Goal: Information Seeking & Learning: Learn about a topic

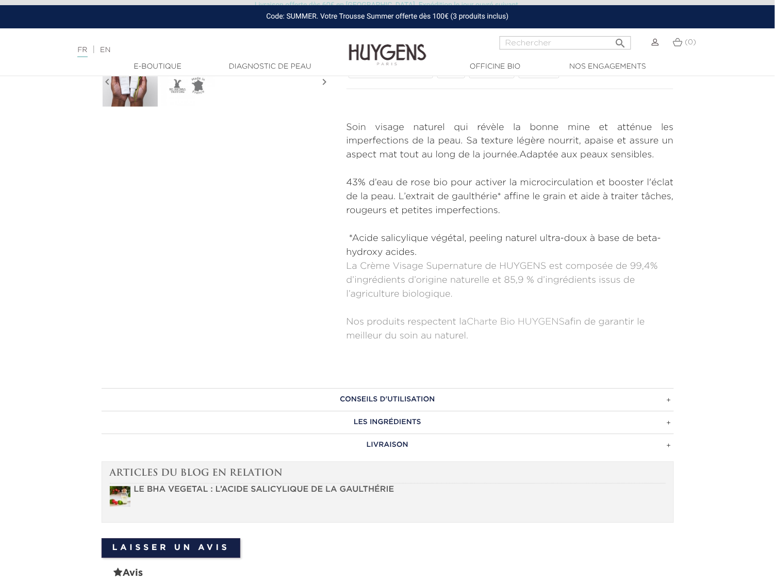
scroll to position [387, 0]
click at [412, 394] on h3 "CONSEILS D'UTILISATION" at bounding box center [388, 398] width 572 height 23
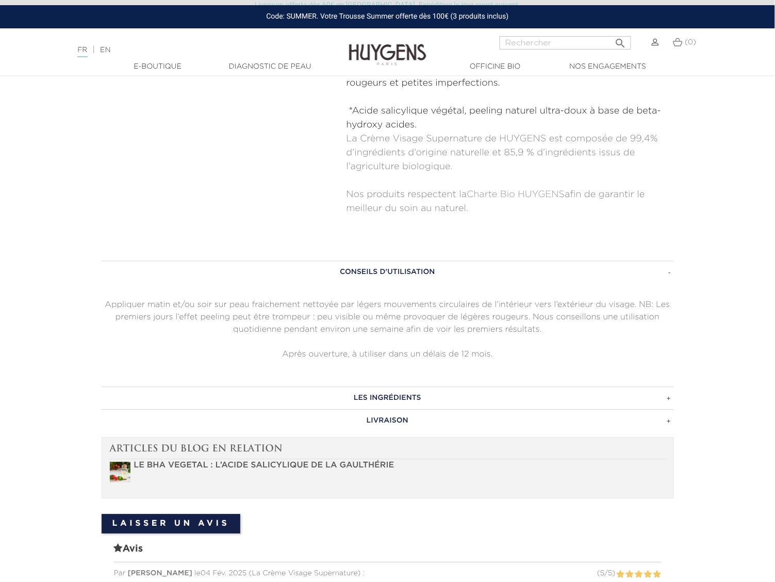
scroll to position [516, 0]
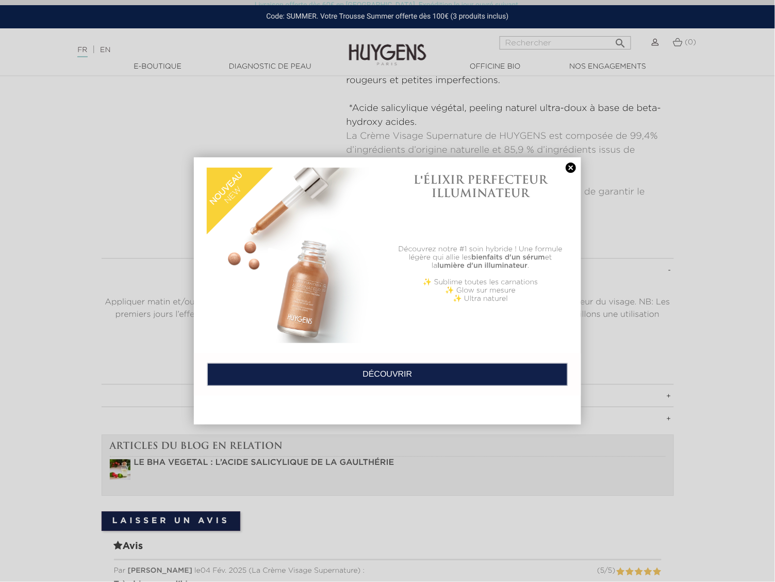
click at [567, 169] on link at bounding box center [571, 167] width 14 height 11
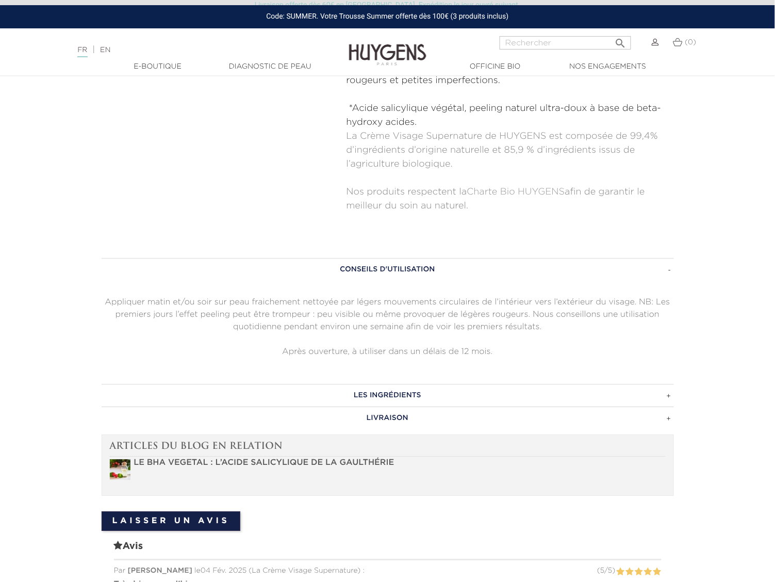
click at [398, 270] on h3 "CONSEILS D'UTILISATION" at bounding box center [388, 269] width 572 height 23
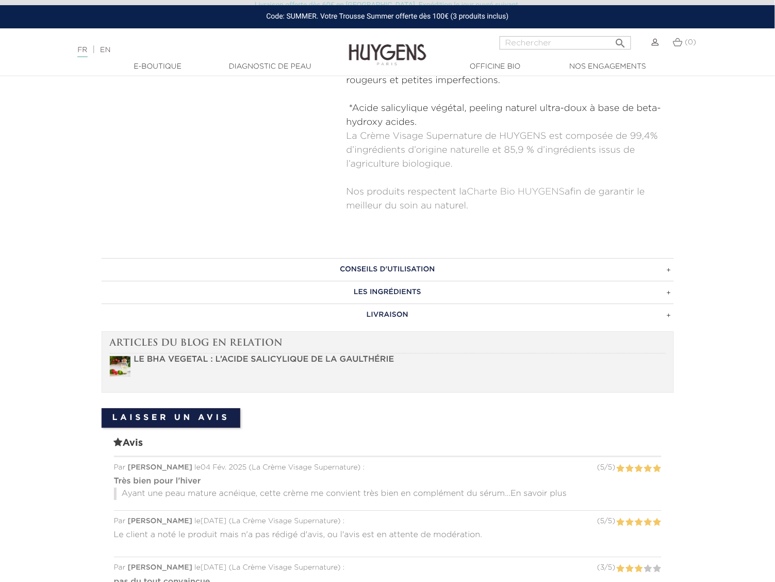
click at [393, 289] on h3 "LES INGRÉDIENTS" at bounding box center [388, 292] width 572 height 23
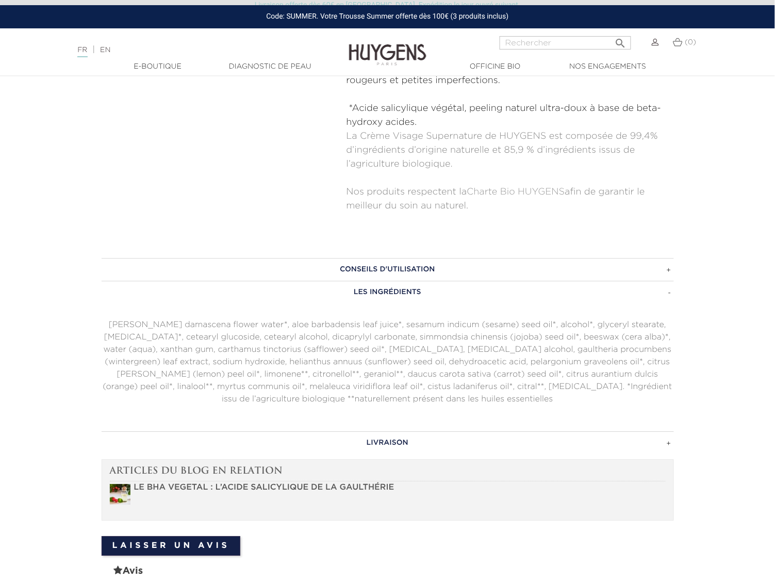
click at [393, 289] on h3 "LES INGRÉDIENTS" at bounding box center [388, 292] width 572 height 23
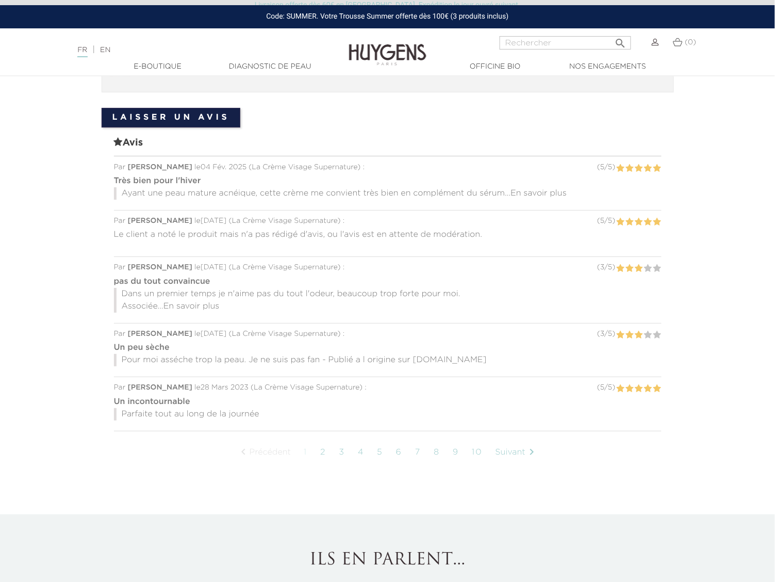
scroll to position [838, 0]
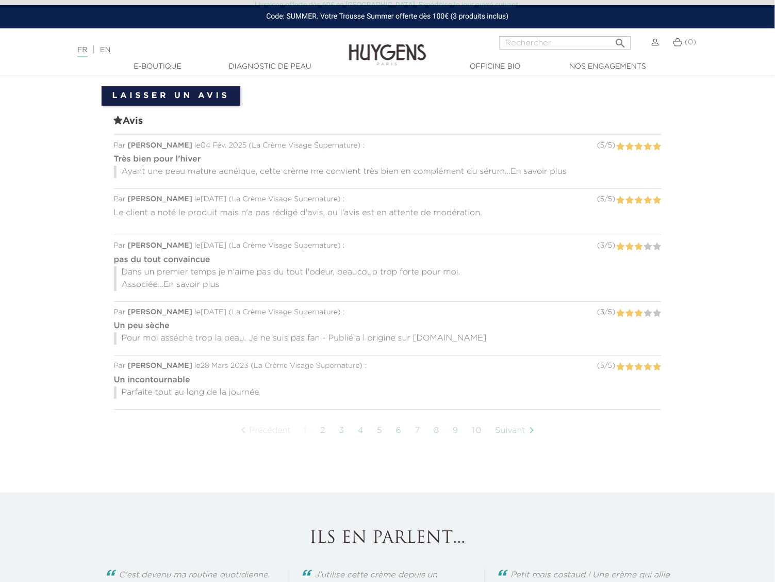
click at [323, 434] on link "2" at bounding box center [323, 431] width 16 height 26
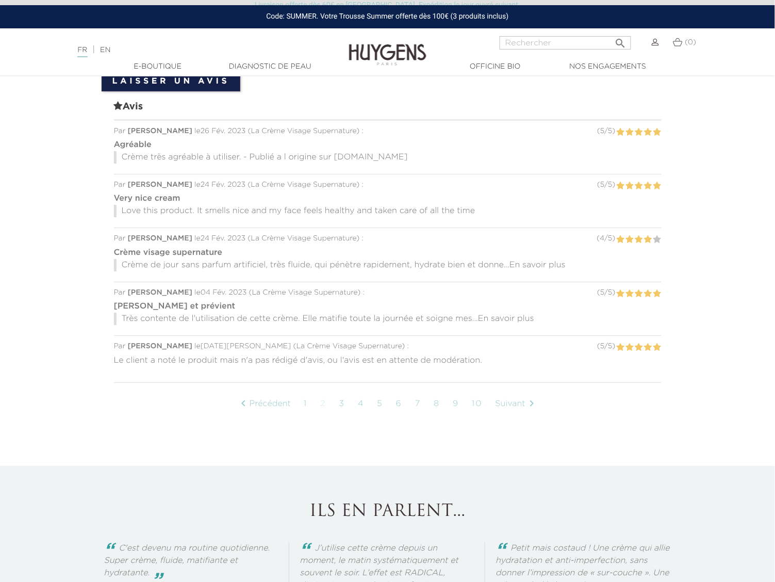
scroll to position [821, 0]
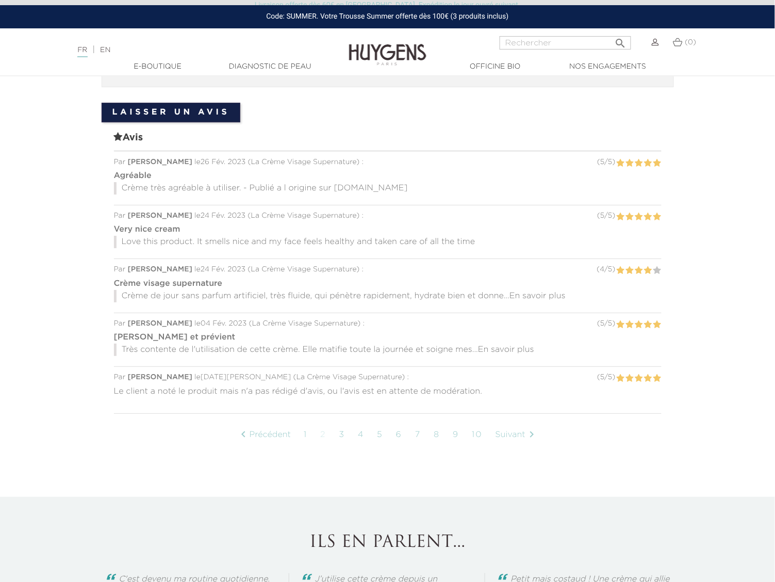
click at [341, 434] on link "3" at bounding box center [342, 435] width 16 height 26
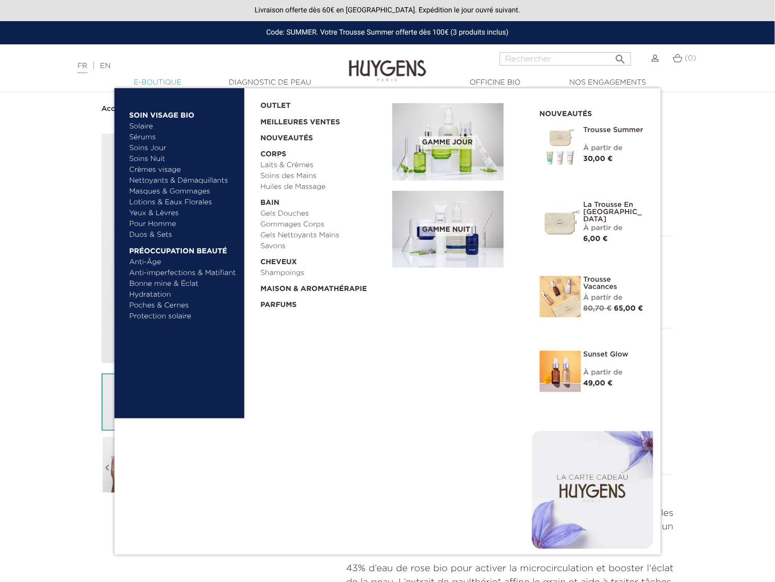
click at [173, 78] on link "  E-Boutique" at bounding box center [157, 82] width 103 height 11
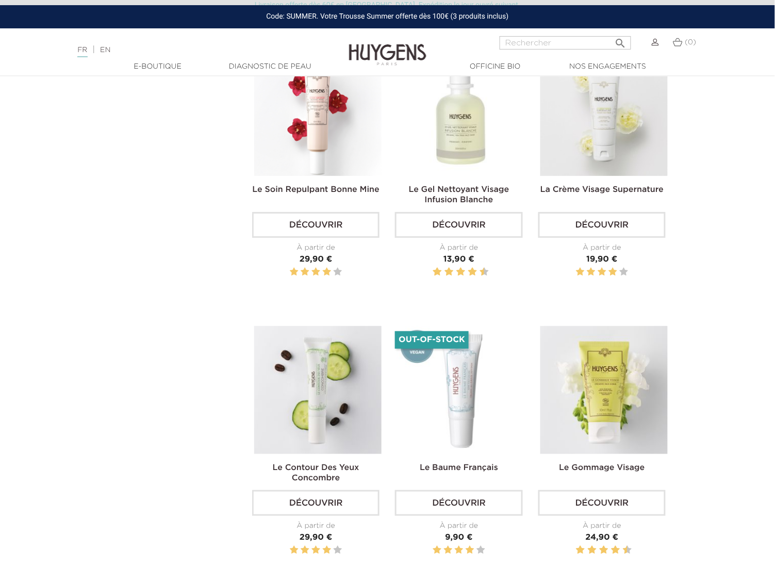
scroll to position [1031, 0]
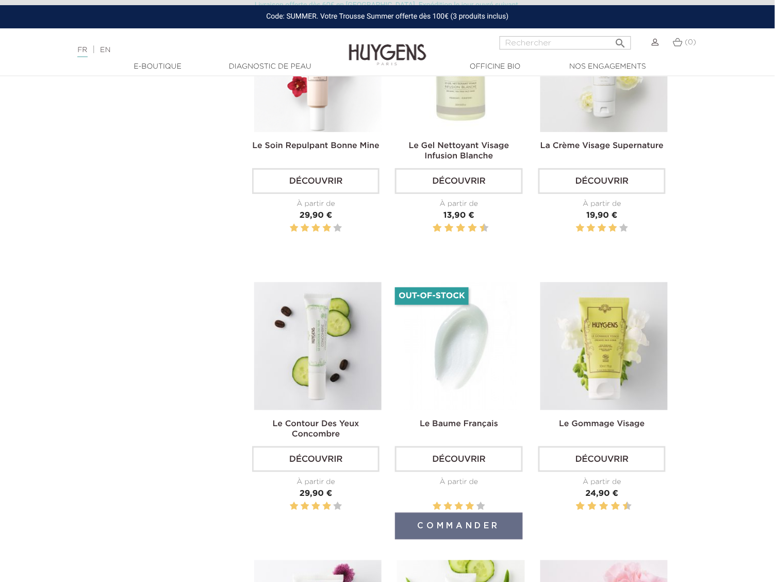
click at [469, 357] on img at bounding box center [460, 345] width 127 height 127
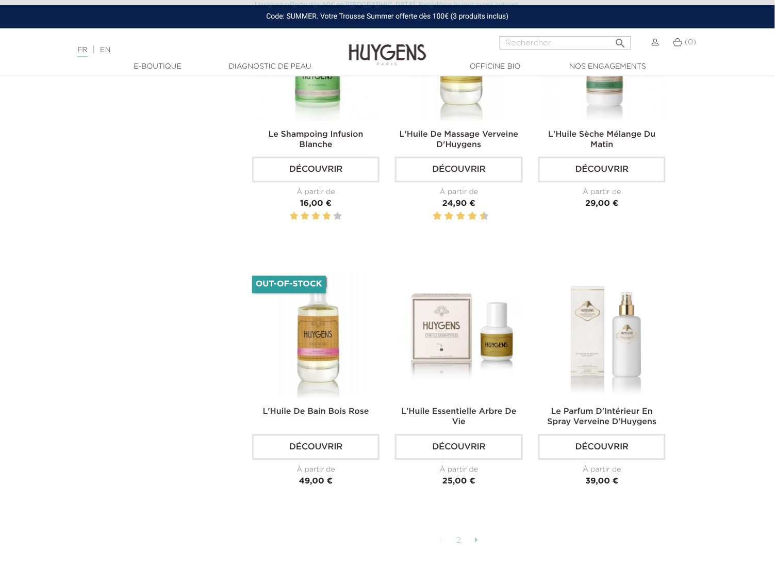
scroll to position [2449, 0]
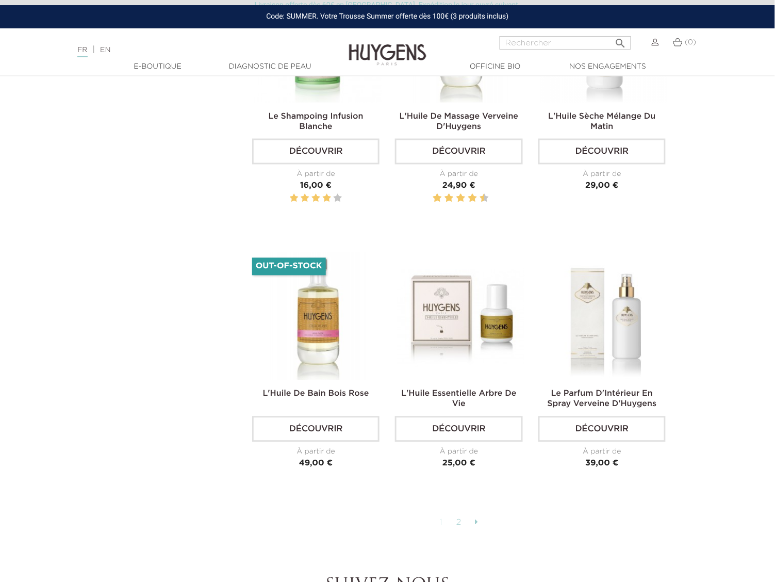
click at [458, 527] on link "2" at bounding box center [459, 523] width 16 height 18
click at [480, 526] on link at bounding box center [476, 523] width 13 height 18
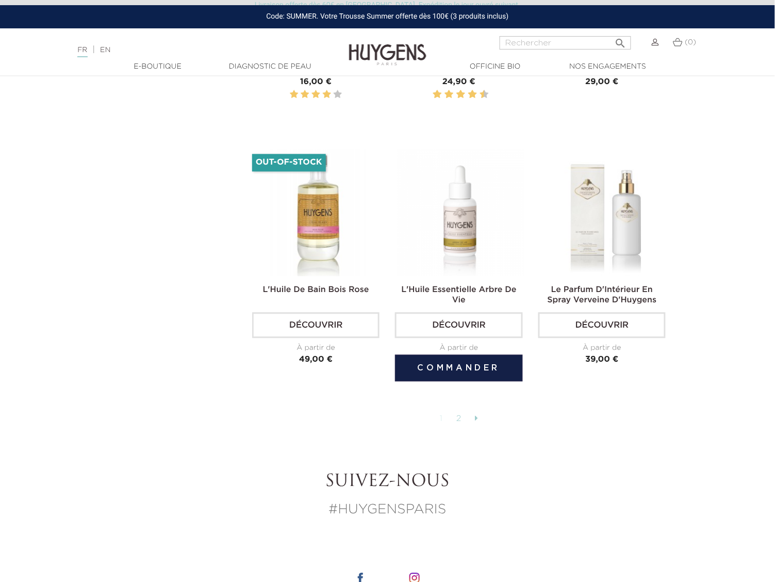
scroll to position [2642, 0]
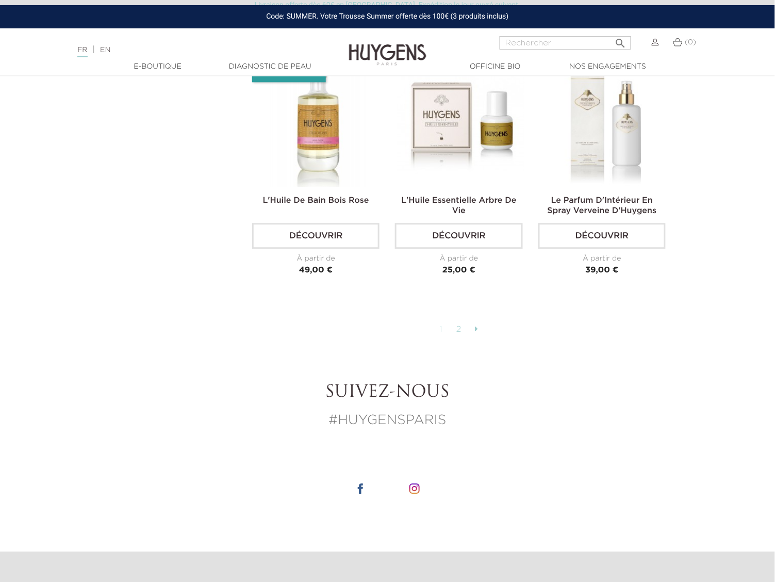
click at [459, 330] on link "2" at bounding box center [459, 330] width 16 height 18
click at [442, 330] on link "1" at bounding box center [442, 330] width 14 height 18
click at [459, 333] on link "2" at bounding box center [459, 330] width 16 height 18
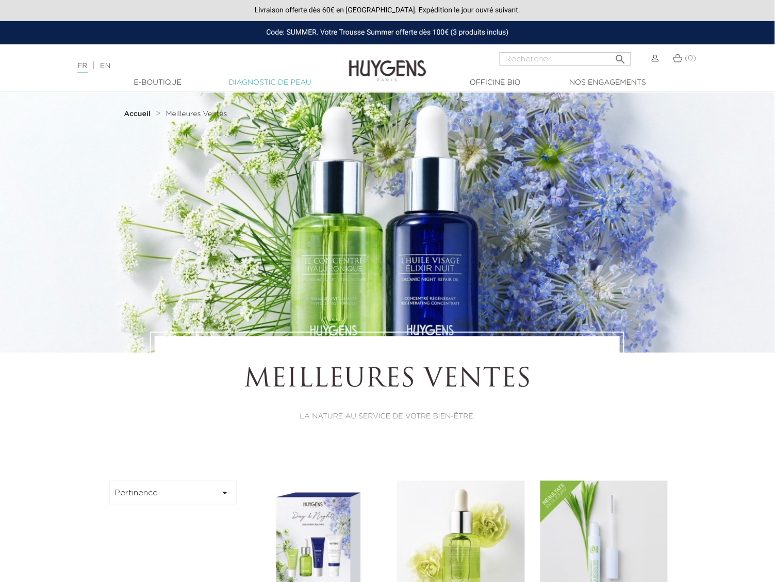
click at [282, 83] on link "Diagnostic de peau" at bounding box center [270, 82] width 103 height 11
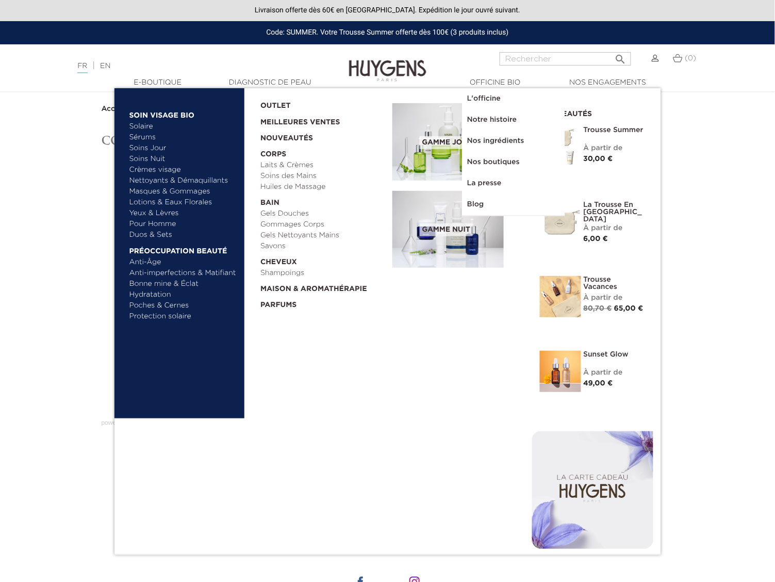
click at [147, 135] on link "Sérums" at bounding box center [183, 137] width 108 height 11
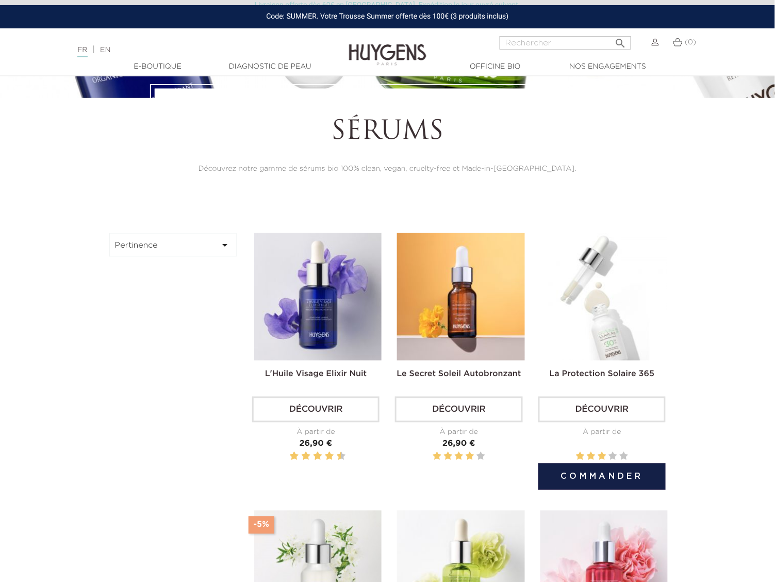
scroll to position [387, 0]
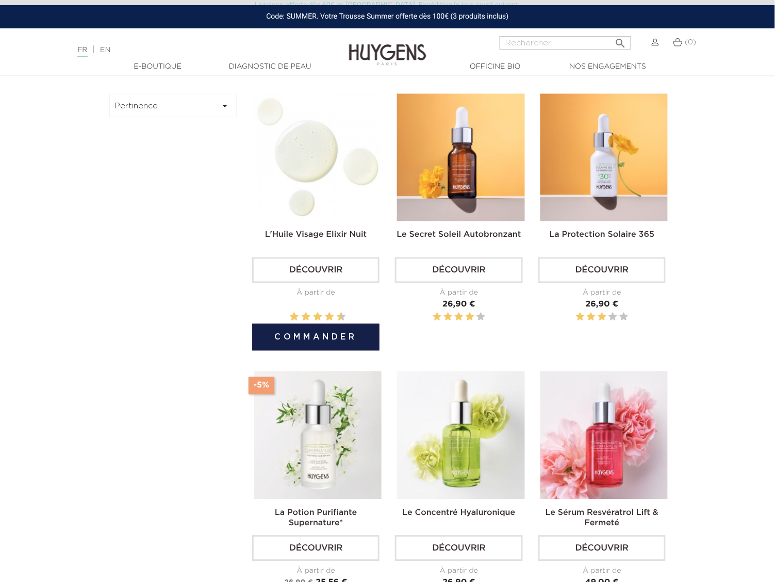
click at [292, 162] on img at bounding box center [317, 157] width 127 height 127
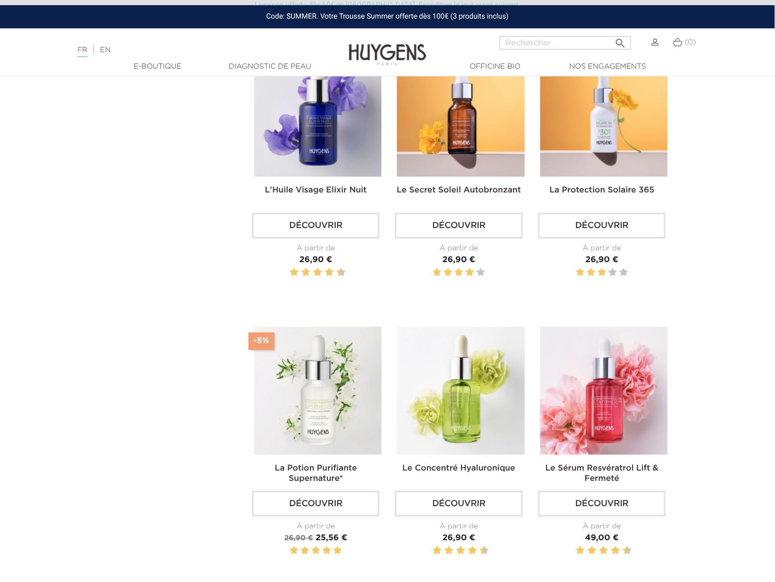
scroll to position [452, 0]
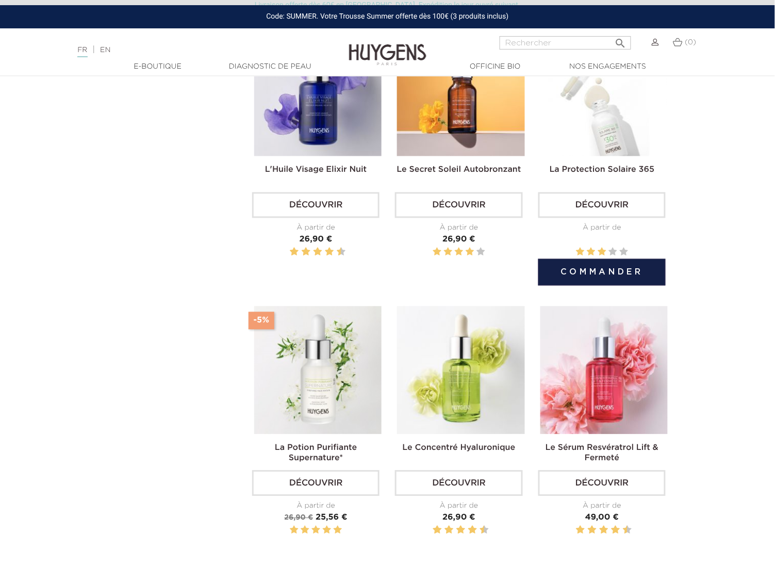
click at [611, 107] on img at bounding box center [603, 92] width 127 height 127
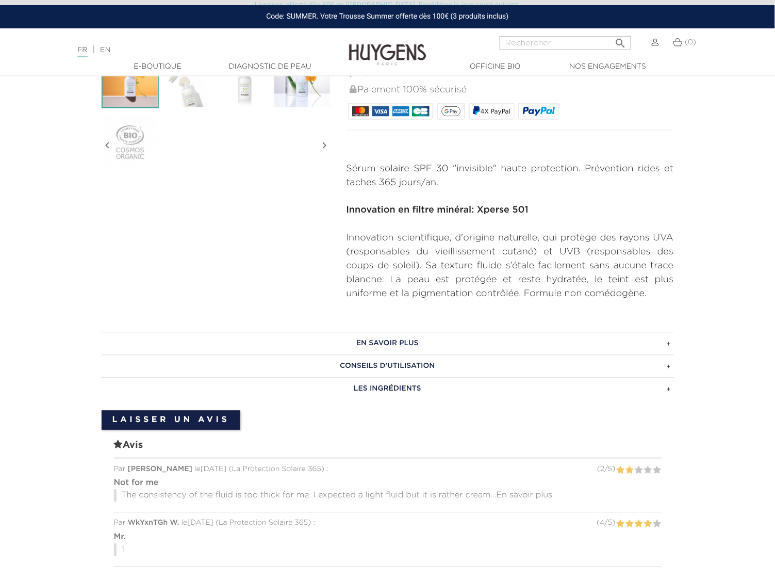
scroll to position [258, 0]
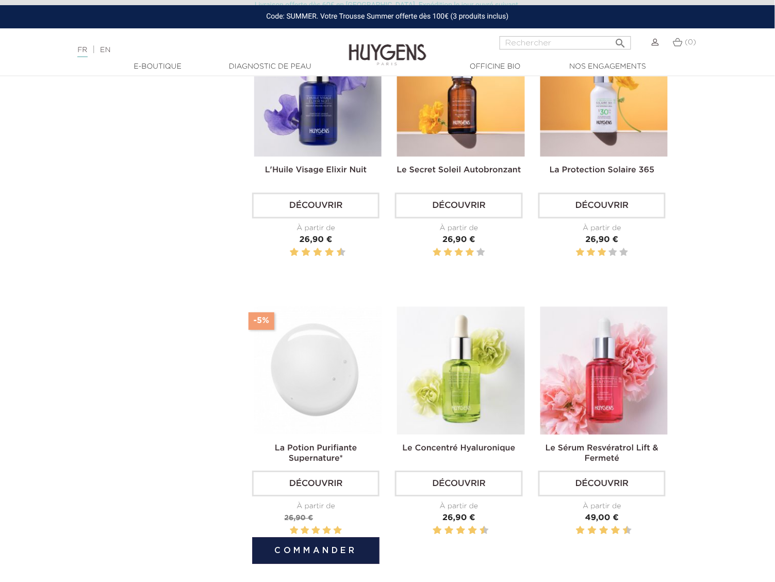
click at [298, 378] on img at bounding box center [317, 370] width 127 height 127
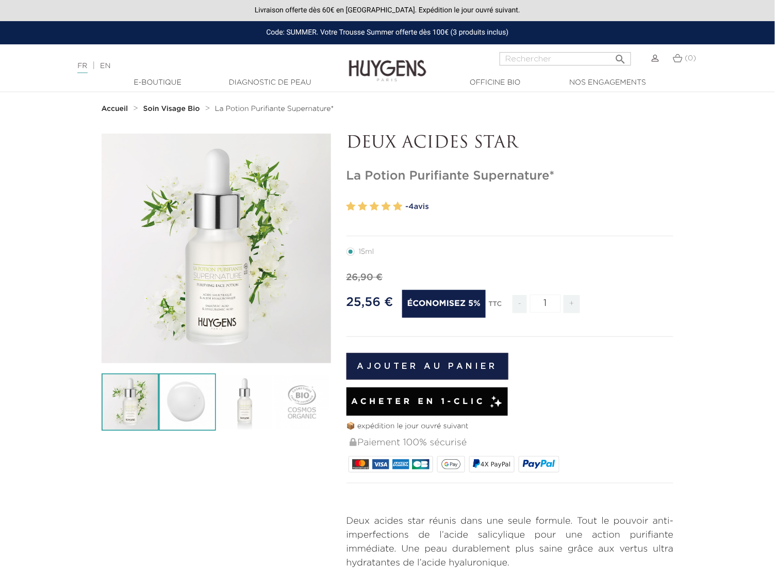
click at [191, 398] on img at bounding box center [187, 401] width 57 height 57
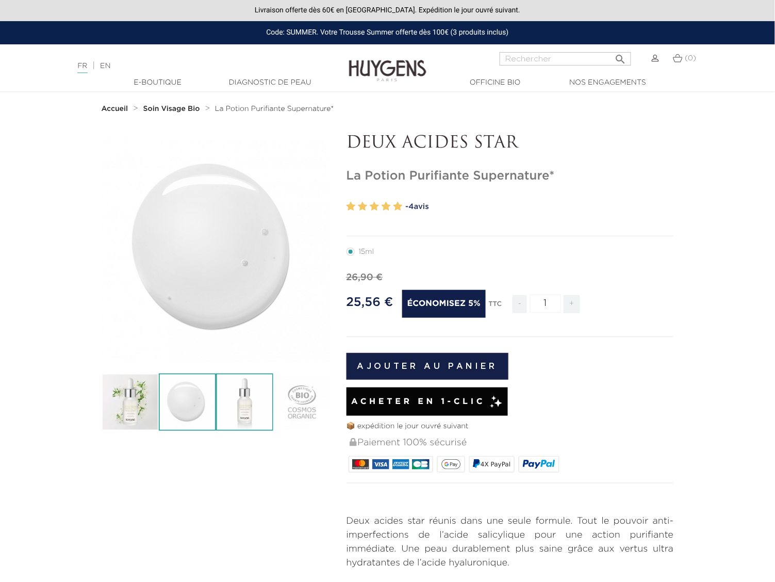
click at [245, 406] on img at bounding box center [244, 401] width 57 height 57
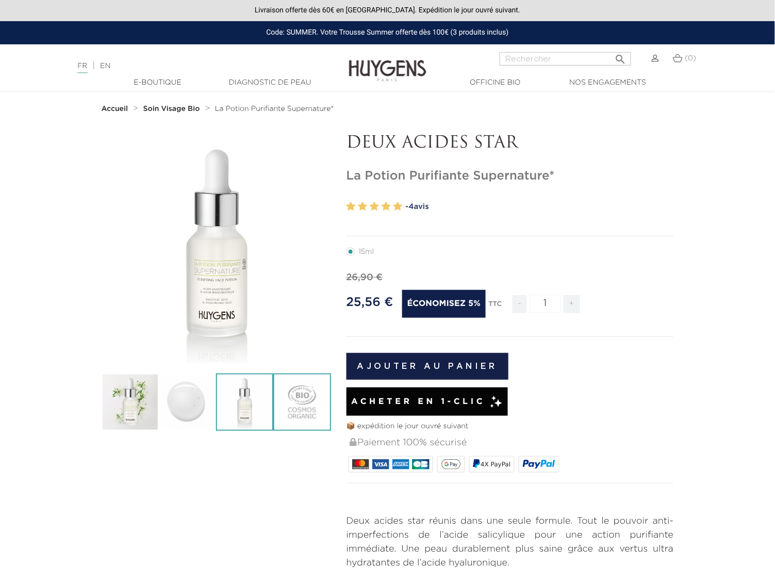
click at [290, 406] on img at bounding box center [301, 401] width 57 height 57
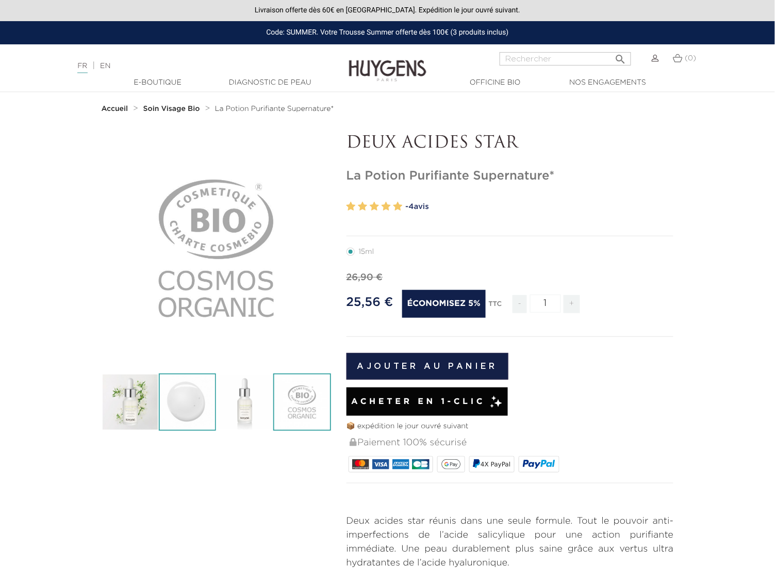
click at [165, 393] on img at bounding box center [187, 401] width 57 height 57
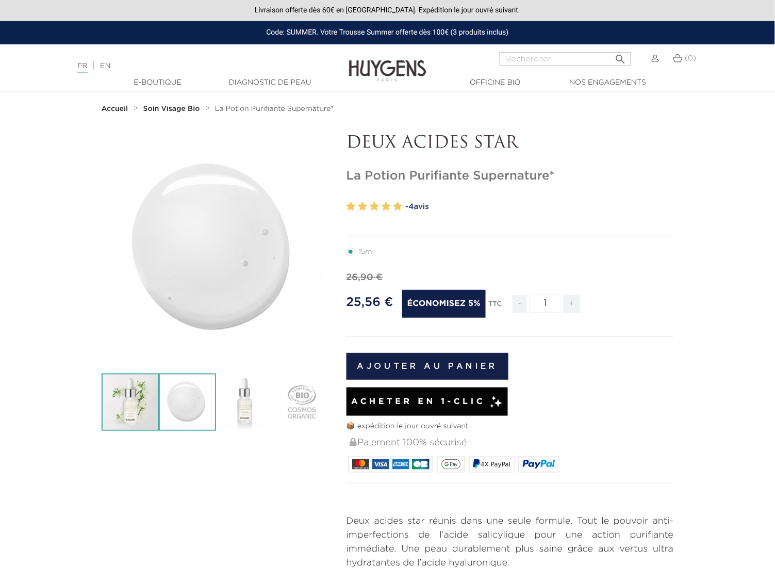
click at [132, 392] on img at bounding box center [130, 401] width 57 height 57
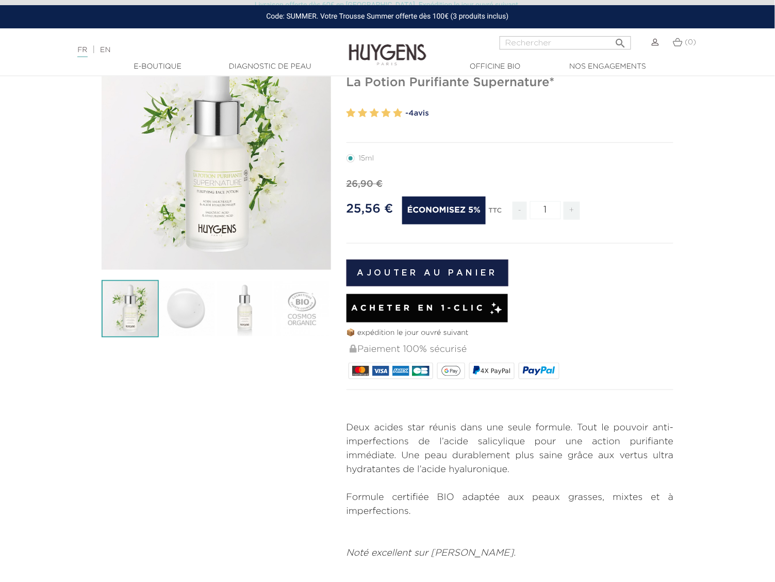
scroll to position [193, 0]
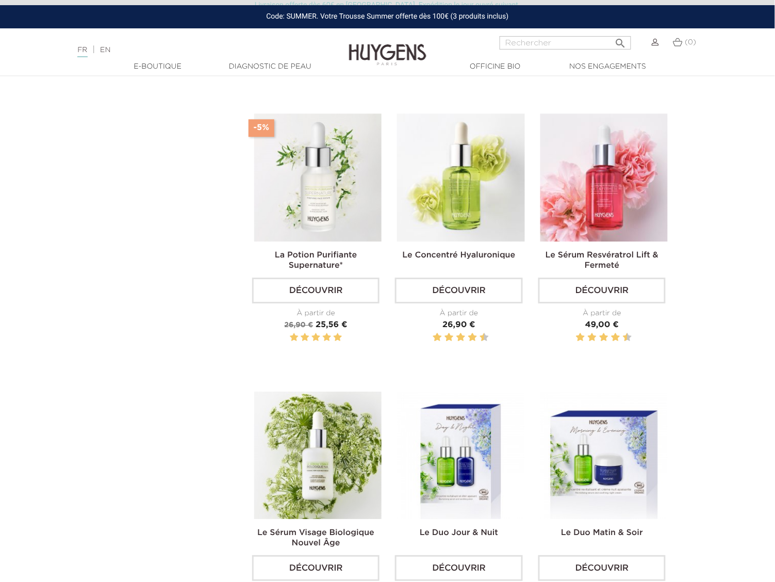
scroll to position [579, 0]
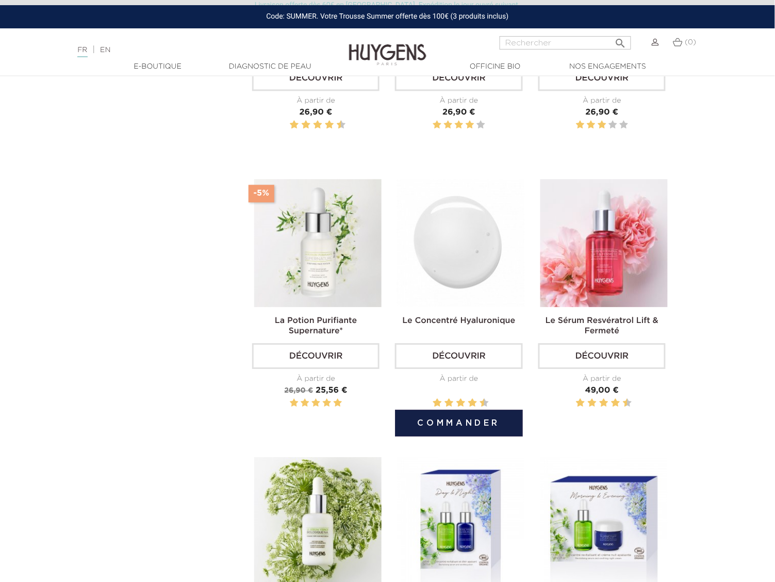
click at [491, 272] on img at bounding box center [460, 242] width 127 height 127
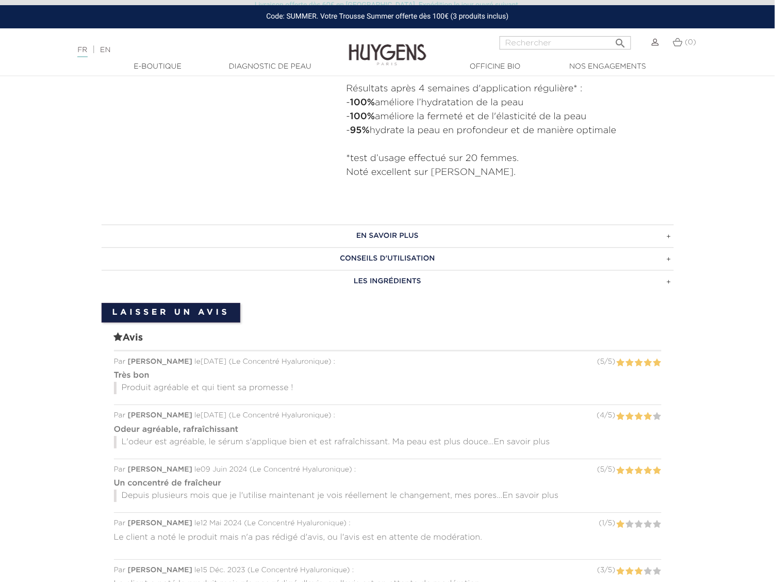
scroll to position [709, 0]
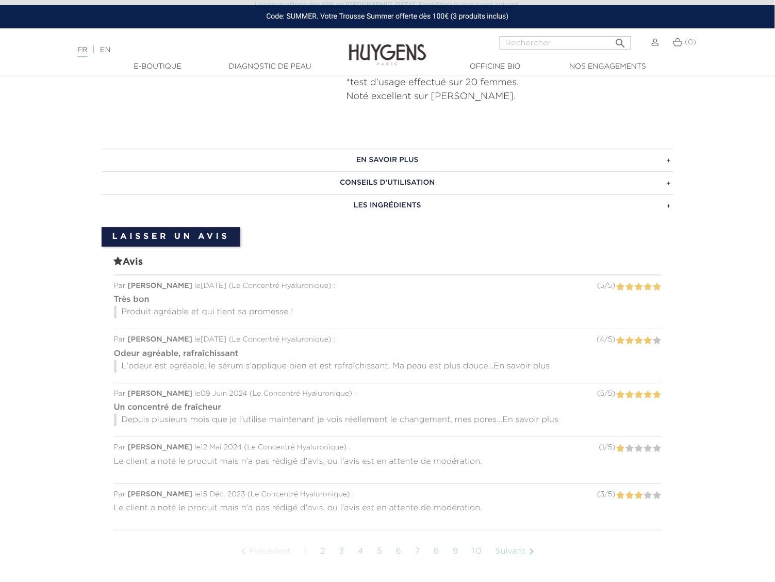
click at [539, 423] on span "En savoir plus" at bounding box center [531, 420] width 56 height 8
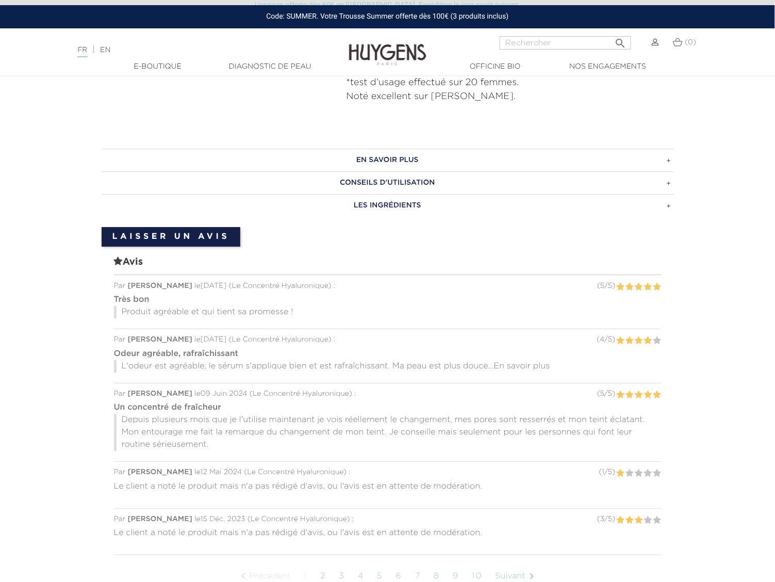
scroll to position [322, 0]
